Goal: Task Accomplishment & Management: Check status

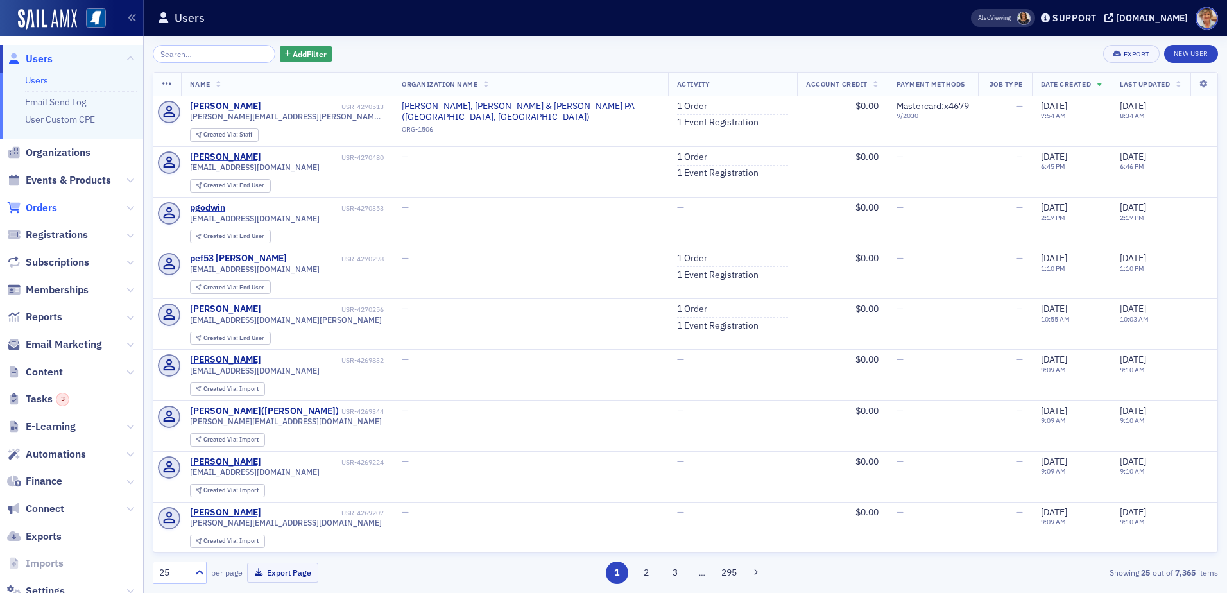
click at [43, 205] on span "Orders" at bounding box center [41, 208] width 31 height 14
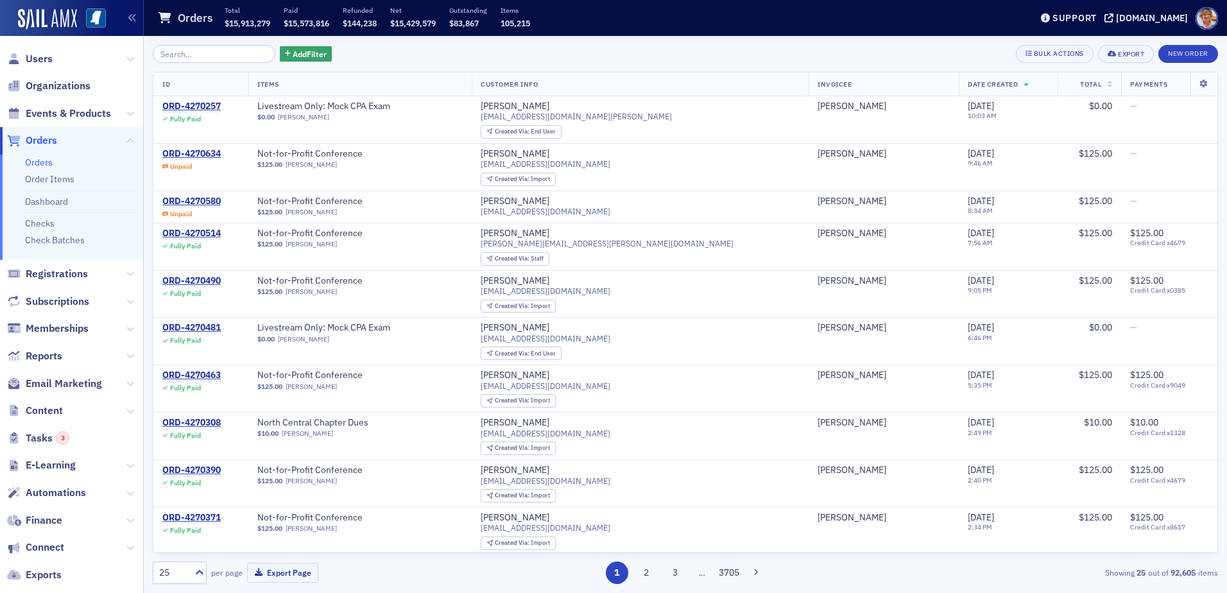
click at [204, 57] on input "search" at bounding box center [214, 54] width 123 height 18
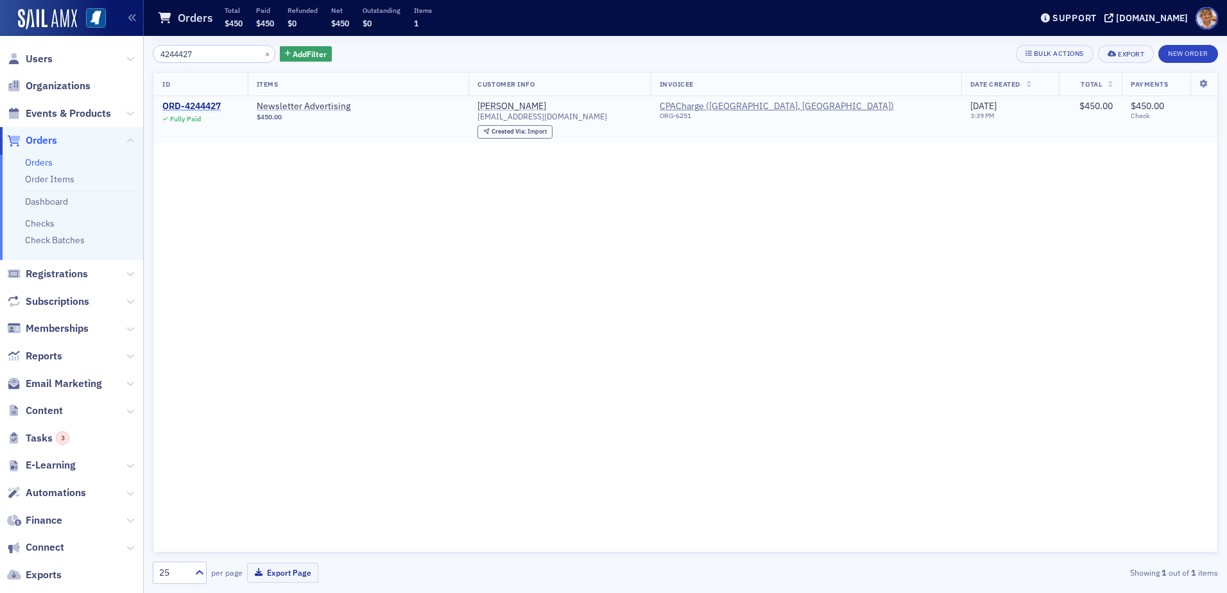
type input "4244427"
click at [203, 106] on div "ORD-4244427" at bounding box center [191, 107] width 58 height 12
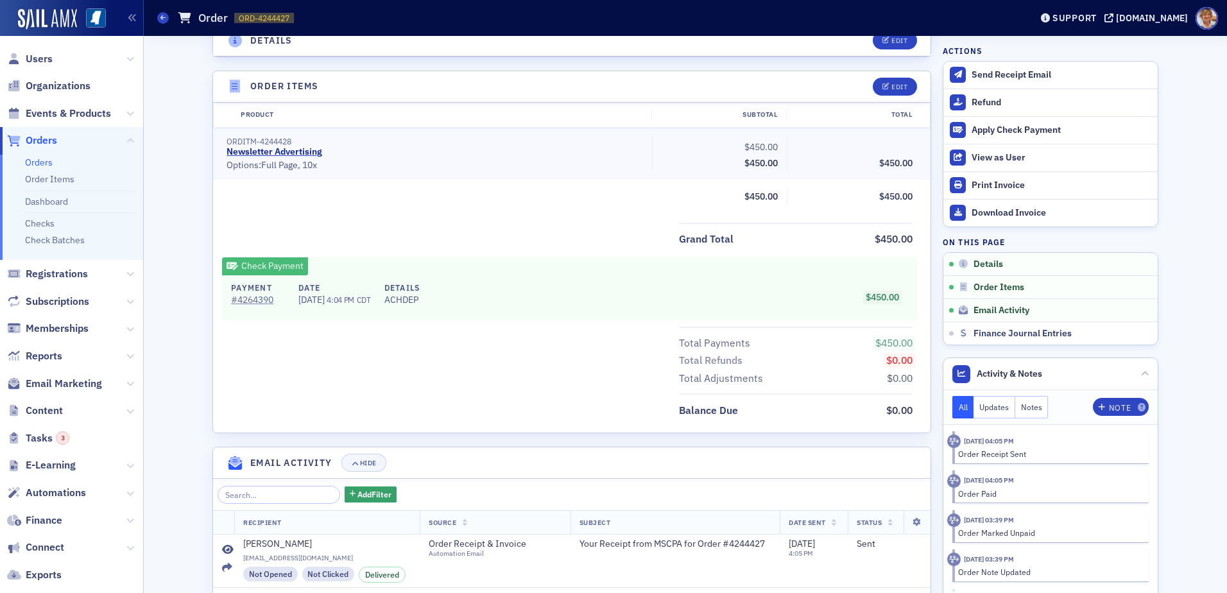
scroll to position [642, 0]
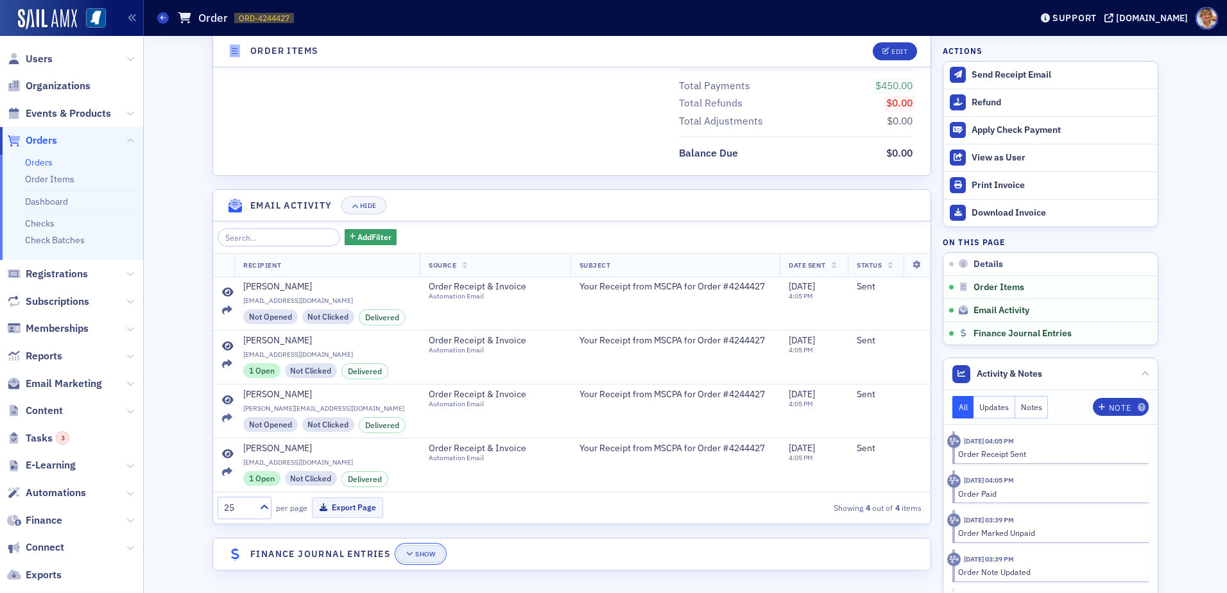
click at [422, 554] on div "Show" at bounding box center [425, 553] width 20 height 7
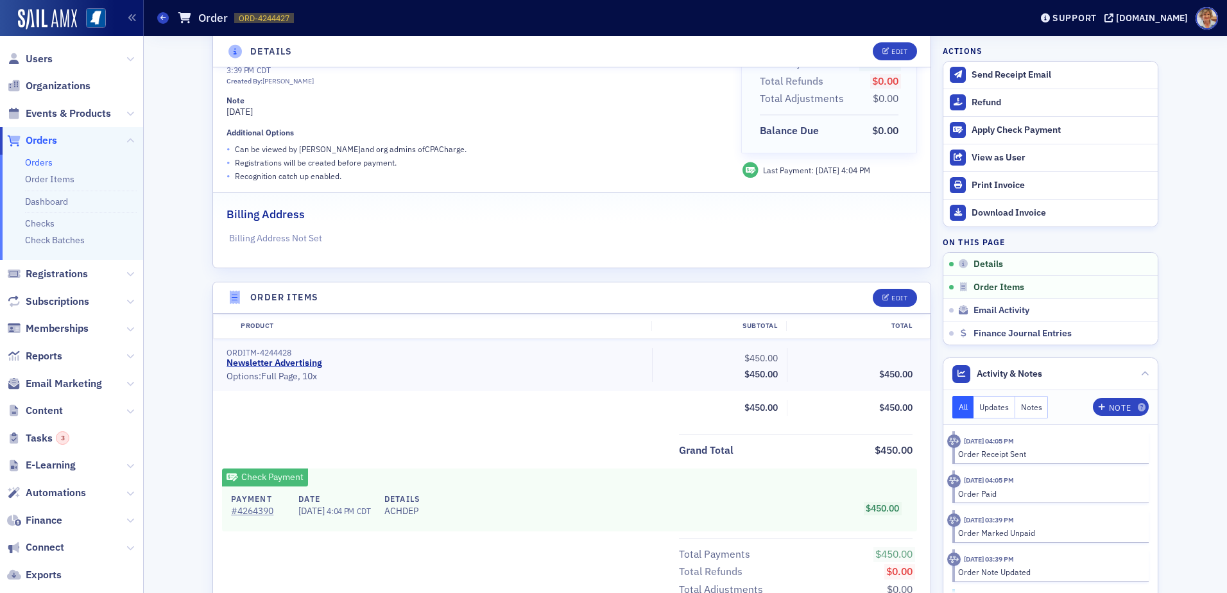
scroll to position [166, 0]
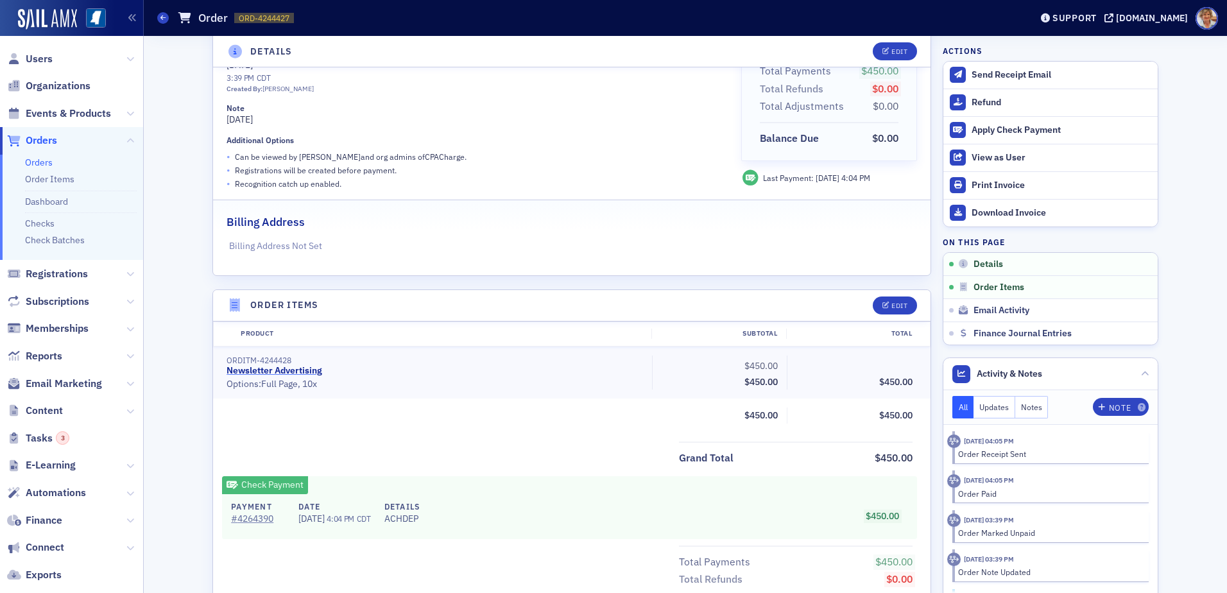
click at [307, 367] on link "Newsletter Advertising" at bounding box center [274, 371] width 96 height 12
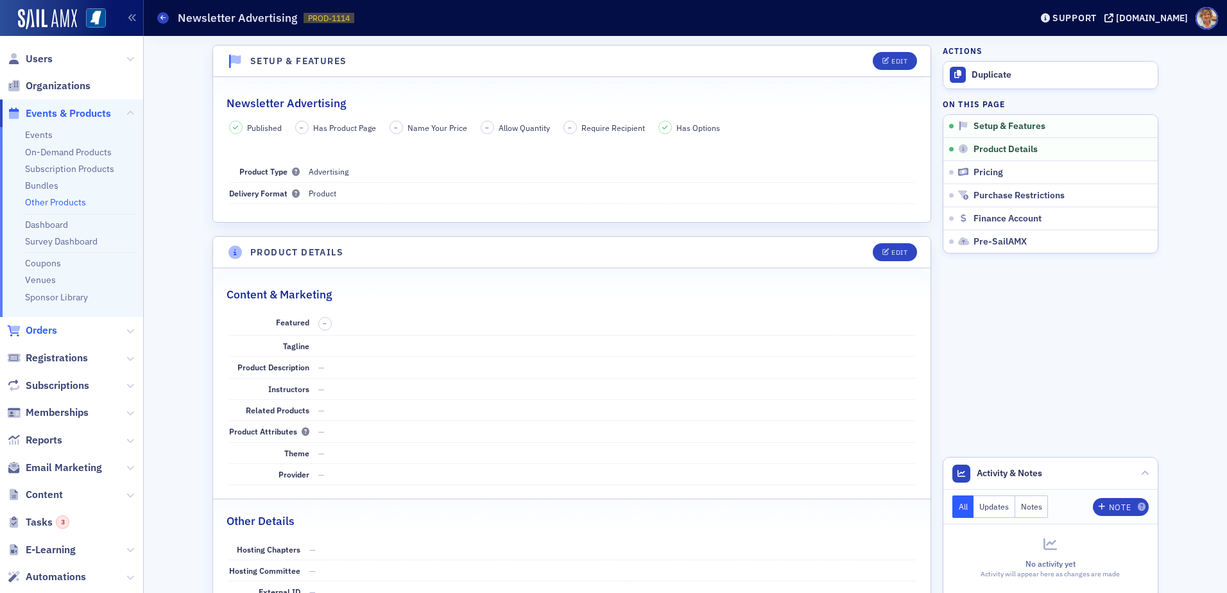
click at [26, 327] on span "Orders" at bounding box center [41, 330] width 31 height 14
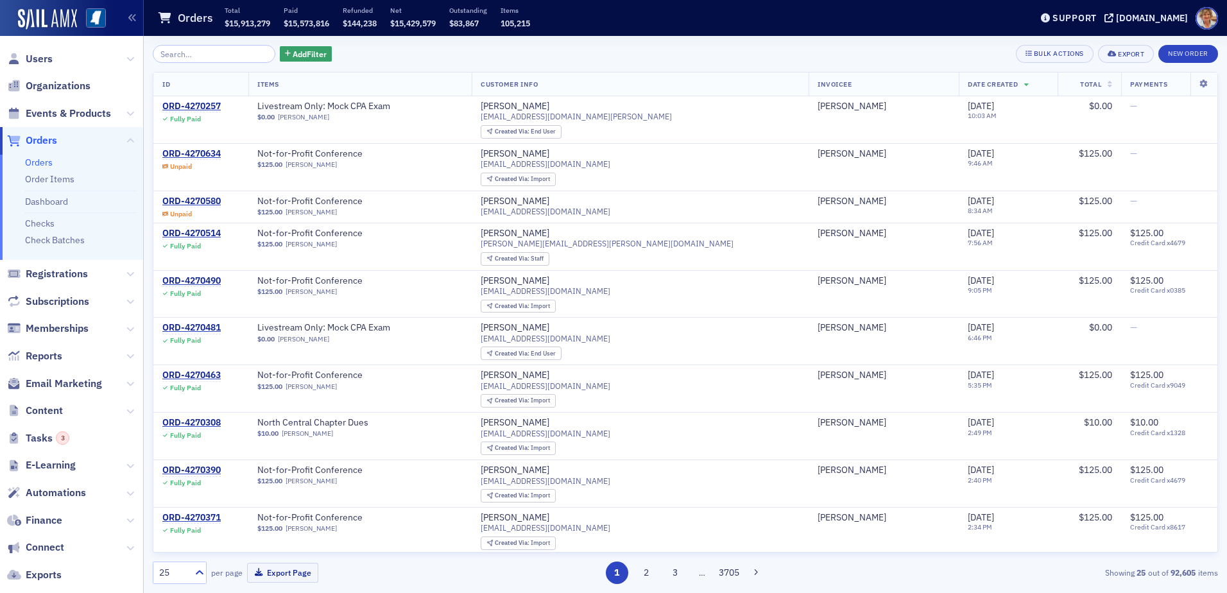
click at [33, 161] on link "Orders" at bounding box center [39, 163] width 28 height 12
click at [208, 53] on input "search" at bounding box center [214, 54] width 123 height 18
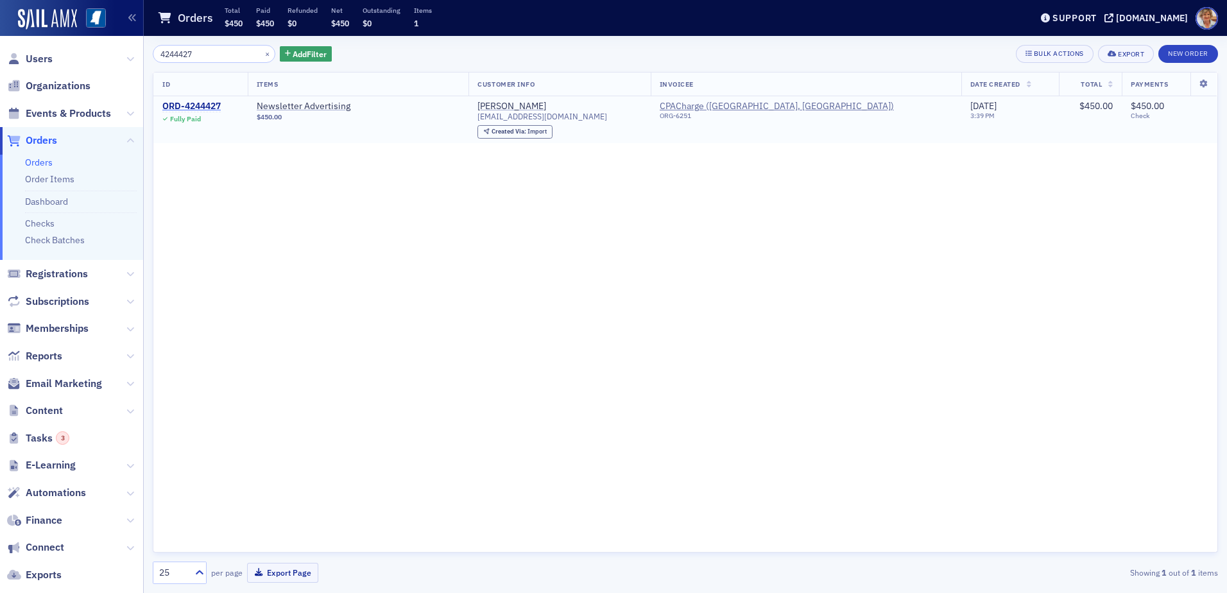
type input "4244427"
click at [181, 106] on div "ORD-4244427" at bounding box center [191, 107] width 58 height 12
click at [211, 51] on input "4244427" at bounding box center [214, 54] width 123 height 18
type input "4244427"
click at [216, 105] on div "ORD-4244427" at bounding box center [191, 107] width 58 height 12
